Goal: Task Accomplishment & Management: Manage account settings

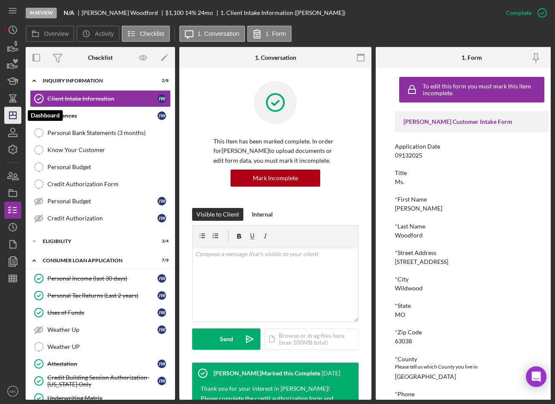
click at [15, 117] on icon "Icon/Dashboard" at bounding box center [12, 115] width 21 height 21
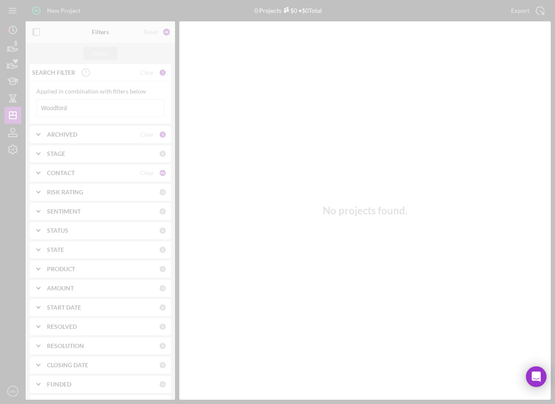
click at [76, 110] on div at bounding box center [277, 202] width 555 height 404
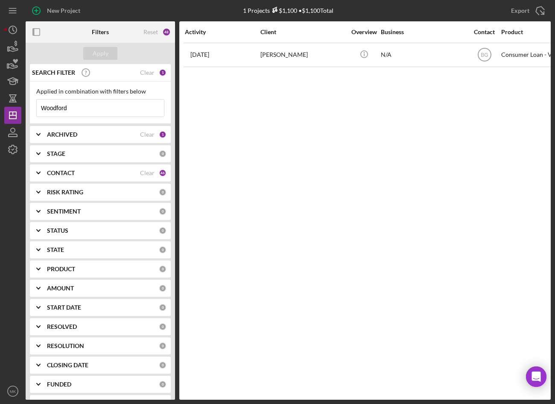
drag, startPoint x: 76, startPoint y: 109, endPoint x: -119, endPoint y: 88, distance: 195.2
click at [0, 88] on html "New Project 1 Projects $1,100 • $1,100 Total Woodford Export Icon/Export Filter…" at bounding box center [277, 202] width 555 height 404
type input "[PERSON_NAME]"
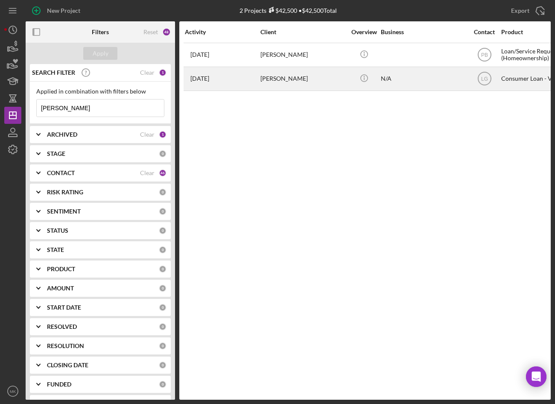
click at [292, 81] on div "[PERSON_NAME]" at bounding box center [302, 78] width 85 height 23
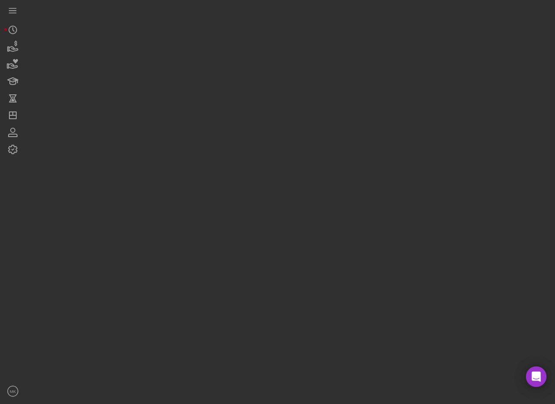
click at [292, 81] on div at bounding box center [288, 199] width 525 height 399
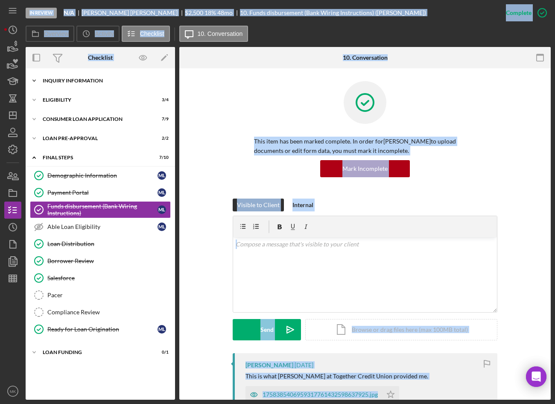
click at [86, 83] on div "Icon/Expander Inquiry Information 2 / 8" at bounding box center [100, 80] width 149 height 17
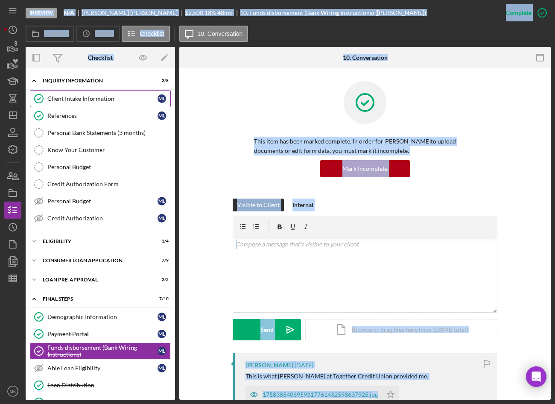
click at [69, 103] on link "Client Intake Information Client Intake Information M L" at bounding box center [100, 98] width 141 height 17
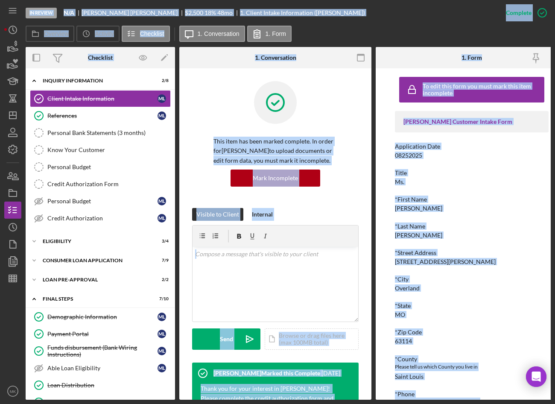
click at [468, 189] on div "[PERSON_NAME] Customer Intake Form Application Date 08252025 Title Ms. *First N…" at bounding box center [472, 371] width 154 height 521
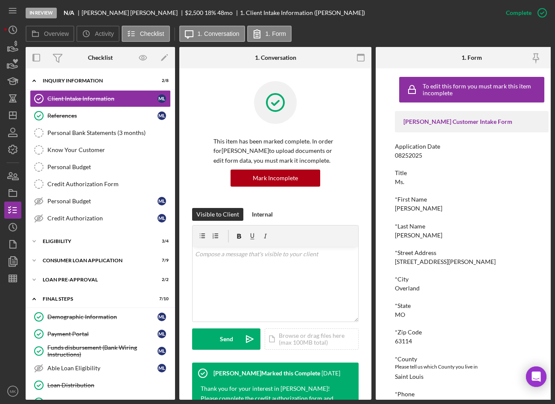
click at [495, 289] on div "*City Overland" at bounding box center [472, 284] width 154 height 16
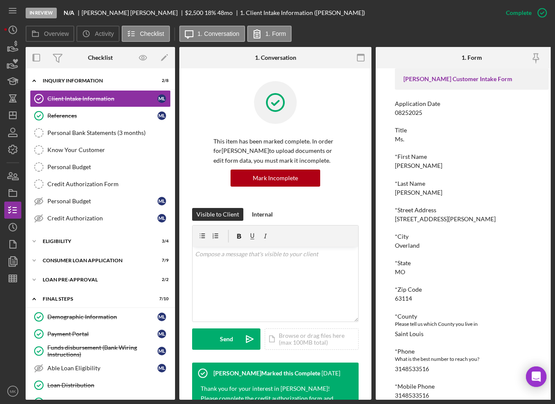
scroll to position [85, 0]
